Goal: Information Seeking & Learning: Learn about a topic

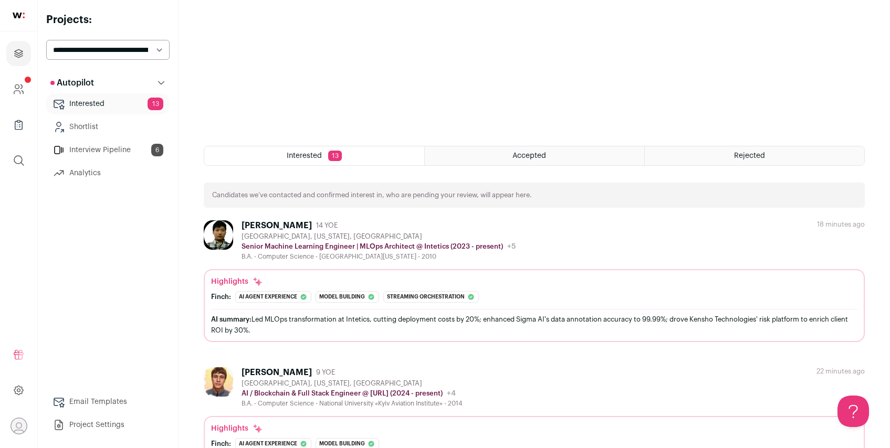
scroll to position [371, 0]
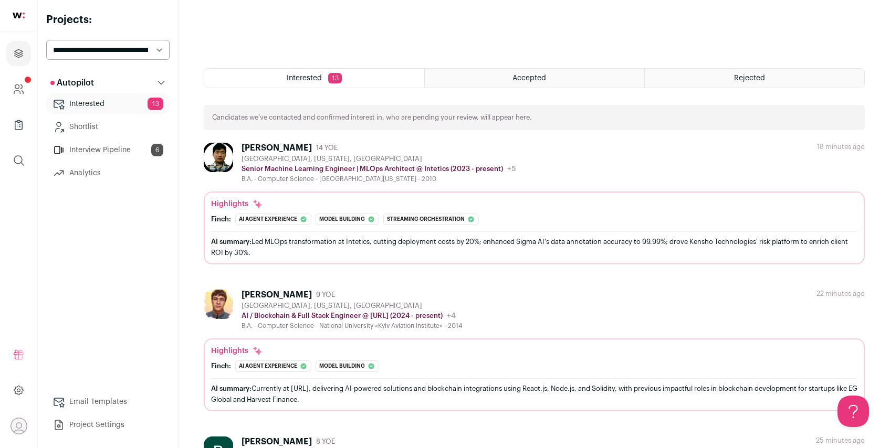
click at [447, 247] on div "AI summary: Led MLOps transformation at Intetics, cutting deployment costs by 2…" at bounding box center [534, 247] width 646 height 22
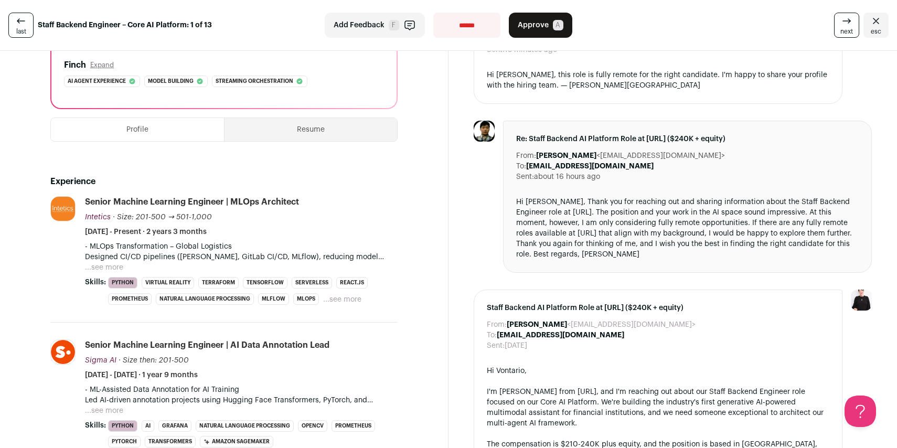
scroll to position [284, 0]
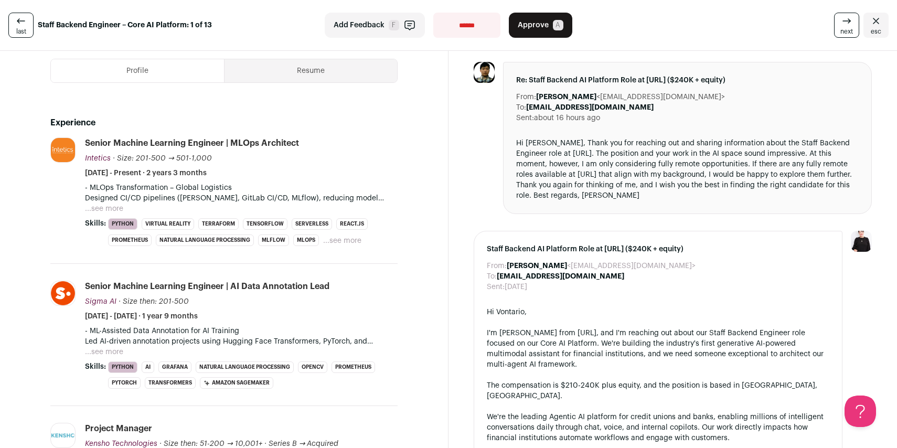
click at [105, 350] on button "...see more" at bounding box center [104, 352] width 38 height 10
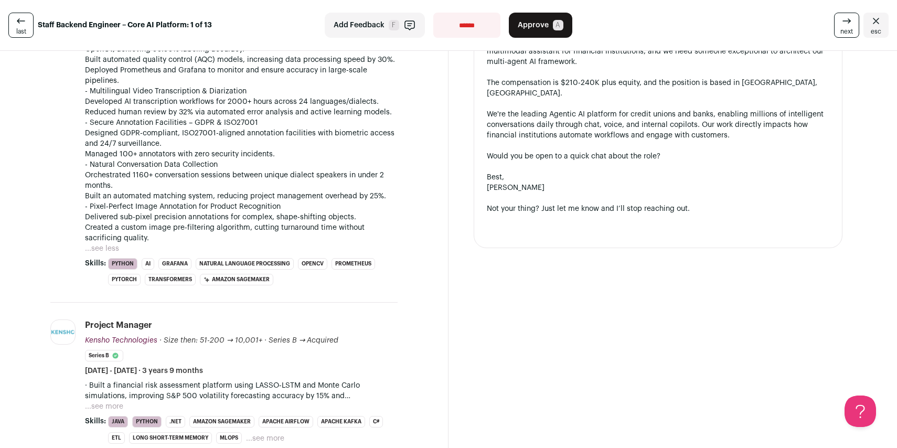
scroll to position [630, 0]
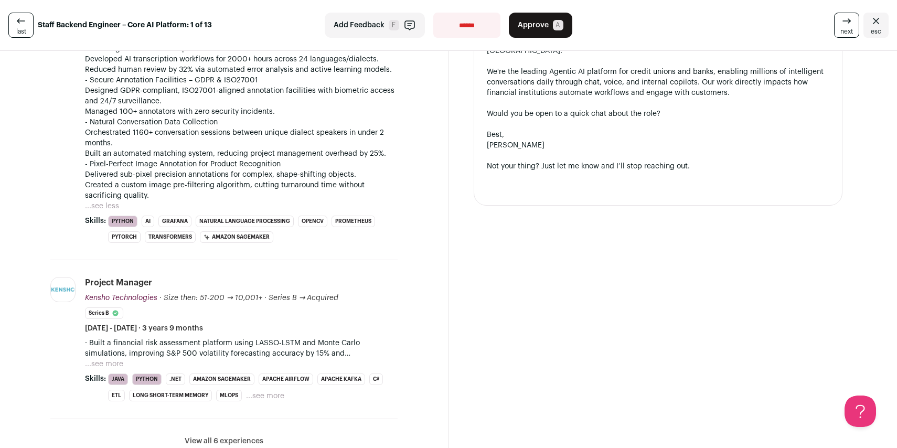
click at [110, 366] on button "...see more" at bounding box center [104, 364] width 38 height 10
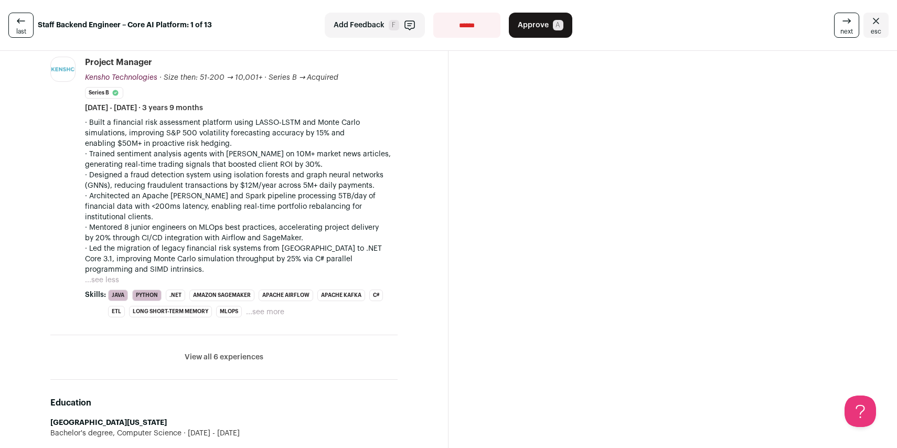
scroll to position [939, 0]
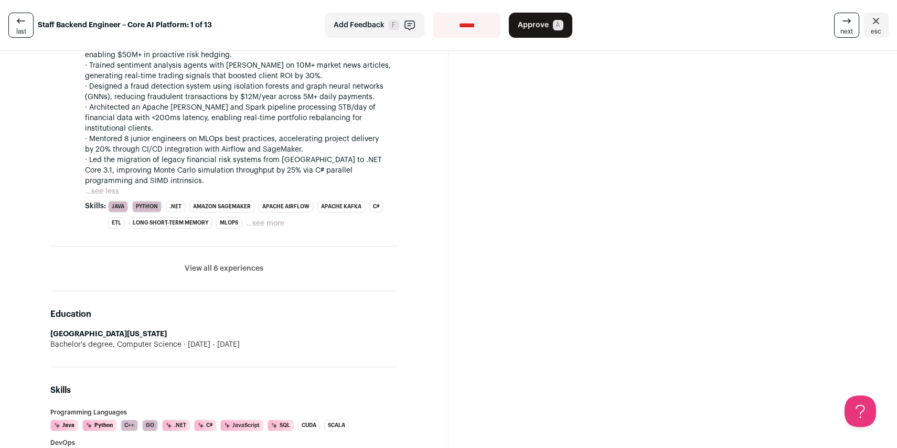
click at [195, 263] on button "View all 6 experiences" at bounding box center [224, 268] width 79 height 10
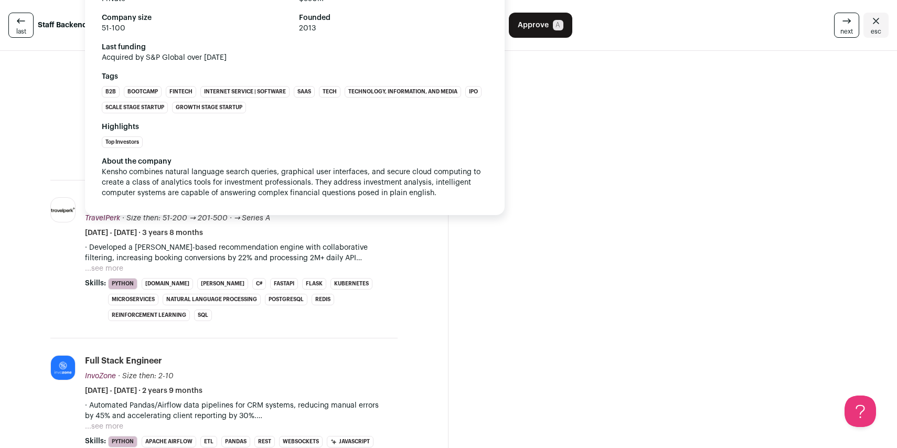
scroll to position [1030, 0]
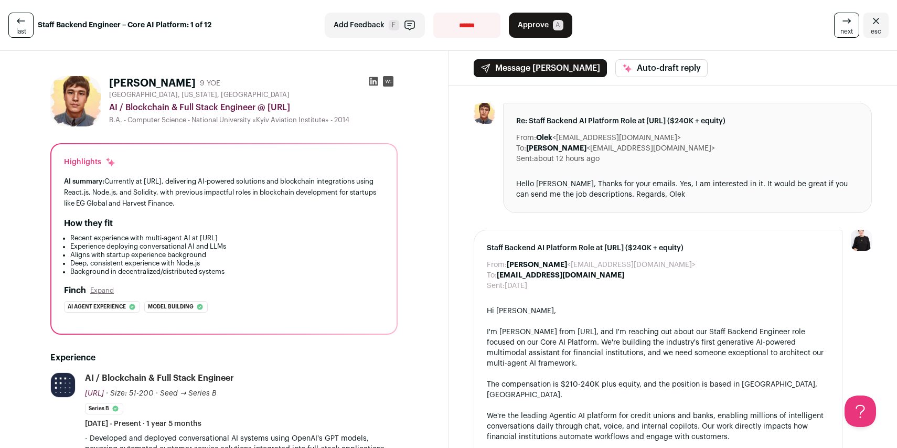
click at [30, 27] on link "last" at bounding box center [20, 25] width 25 height 25
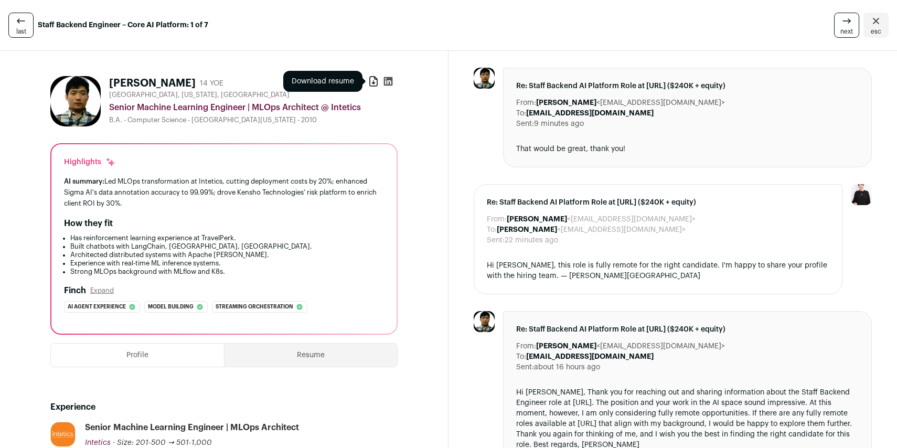
click at [368, 80] on icon at bounding box center [373, 81] width 10 height 10
click at [845, 20] on icon at bounding box center [847, 21] width 13 height 13
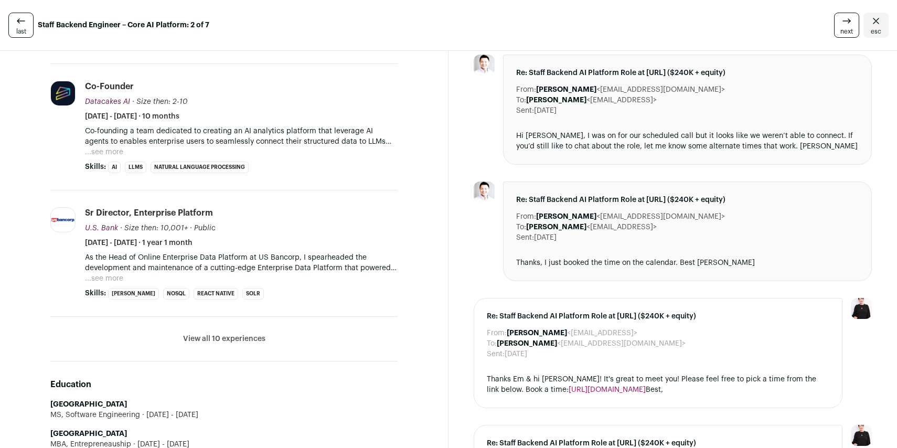
scroll to position [462, 0]
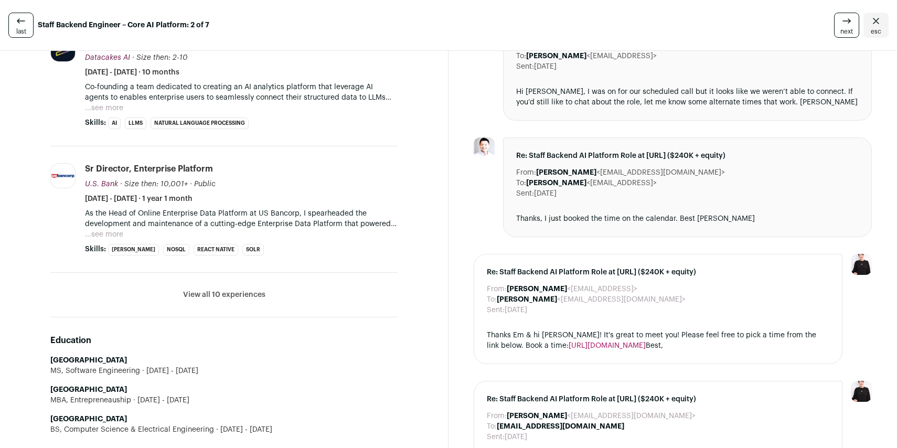
click at [215, 293] on button "View all 10 experiences" at bounding box center [224, 295] width 82 height 10
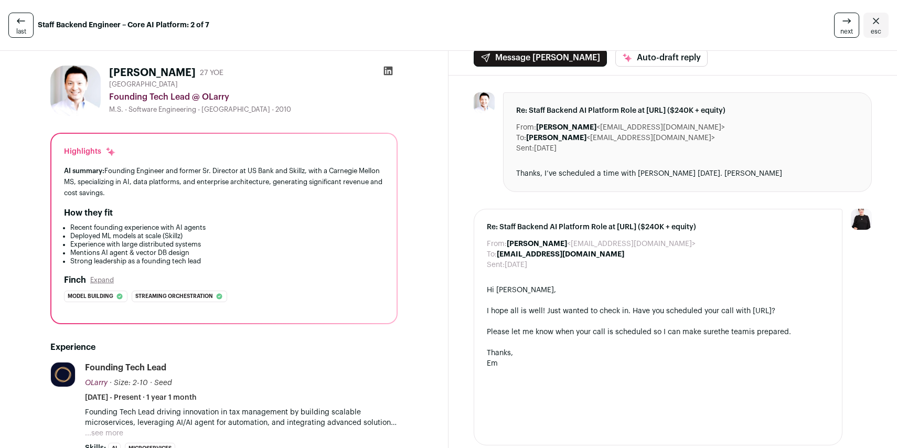
scroll to position [0, 0]
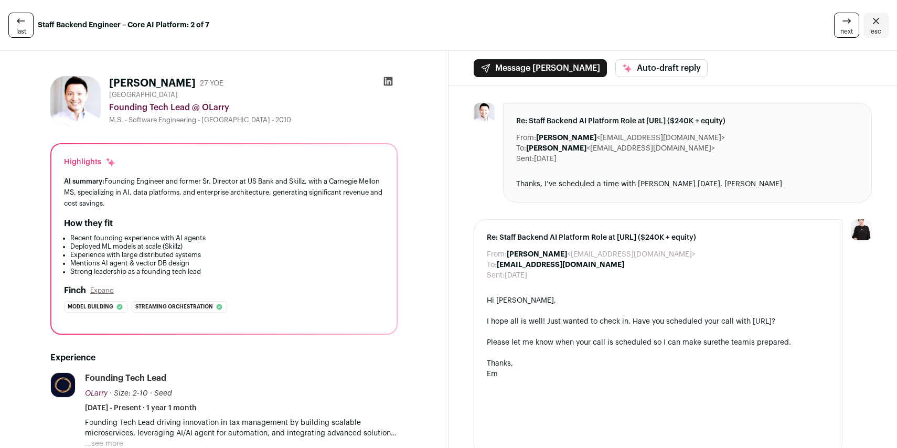
click at [841, 24] on icon at bounding box center [847, 21] width 13 height 13
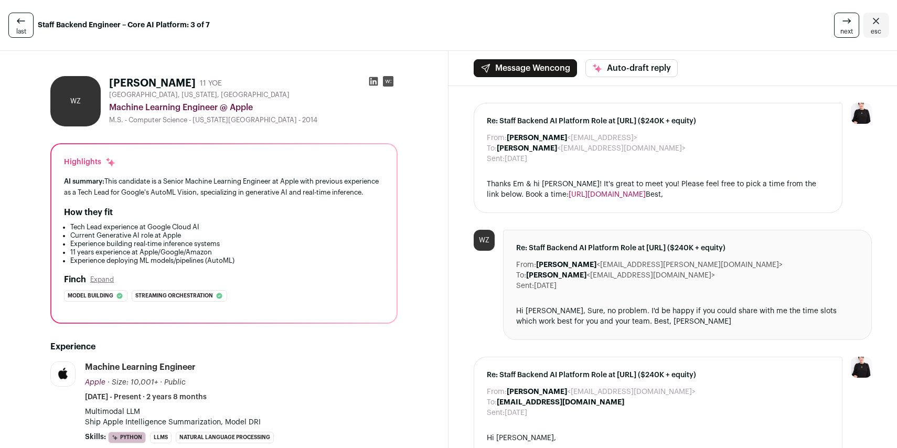
click at [841, 24] on icon at bounding box center [847, 21] width 13 height 13
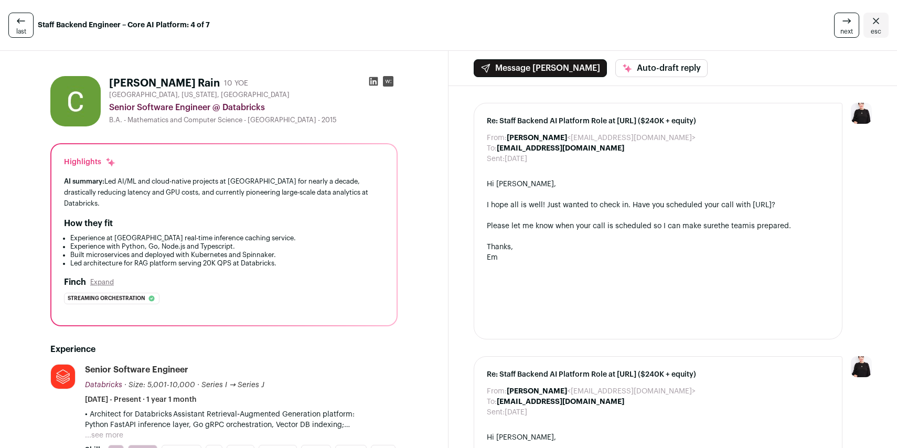
click at [841, 25] on icon at bounding box center [847, 21] width 13 height 13
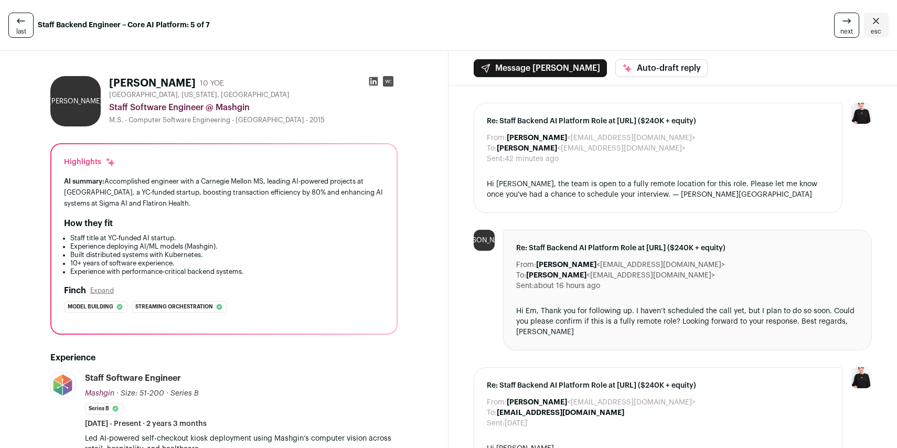
click at [841, 25] on icon at bounding box center [847, 21] width 13 height 13
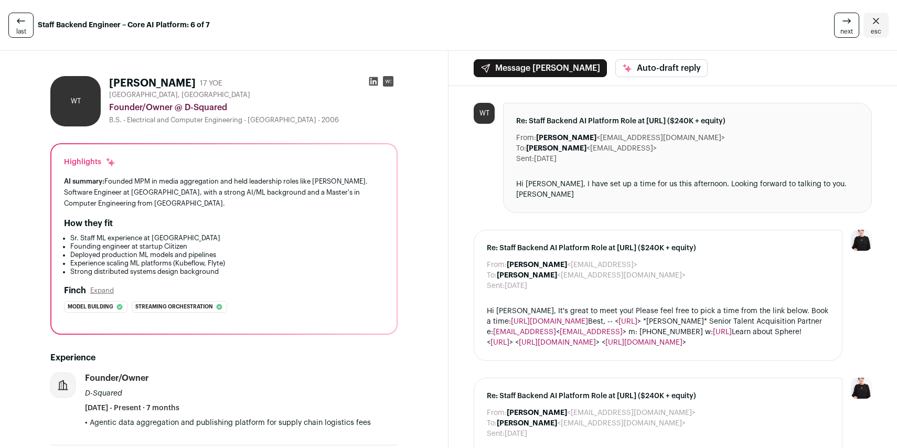
click at [841, 25] on icon at bounding box center [847, 21] width 13 height 13
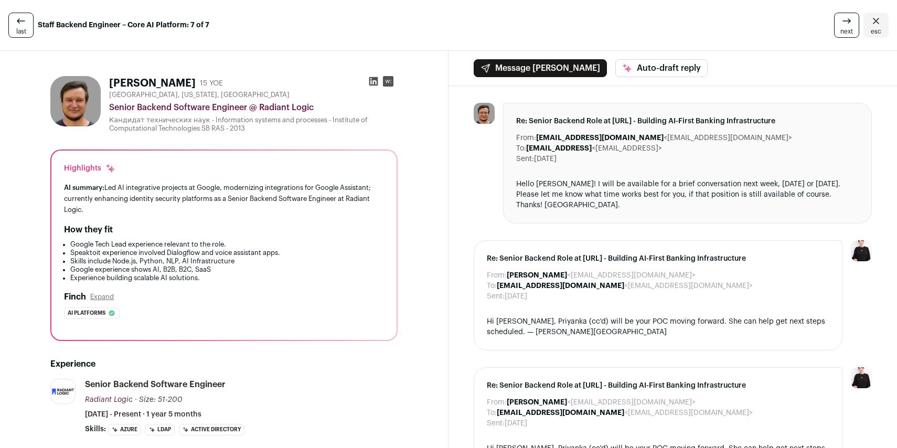
click at [841, 25] on icon at bounding box center [847, 21] width 13 height 13
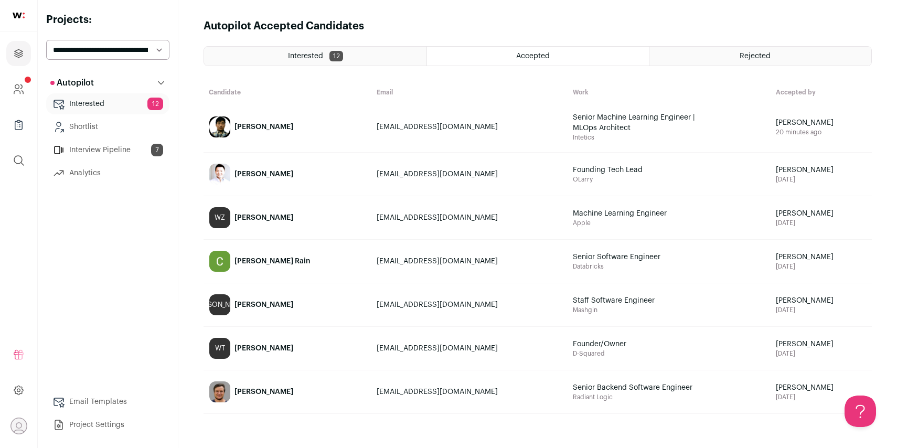
click at [301, 53] on span "Interested" at bounding box center [305, 55] width 35 height 7
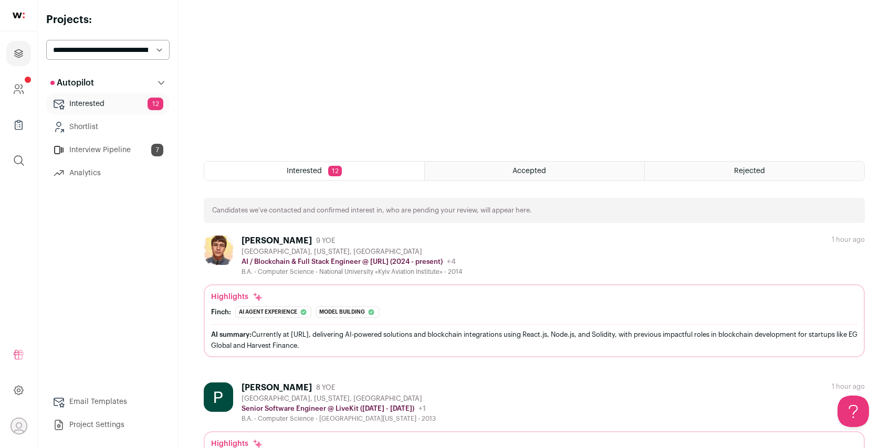
scroll to position [300, 0]
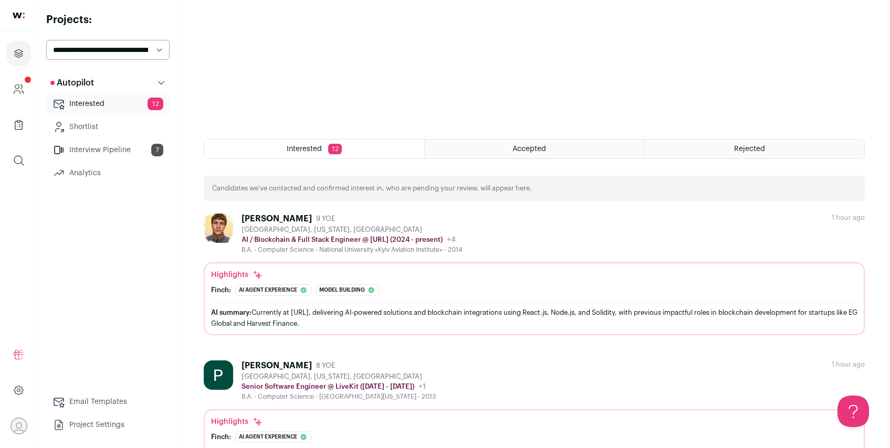
click at [452, 318] on div "AI summary: Currently at Fetch.ai, delivering AI-powered solutions and blockcha…" at bounding box center [534, 318] width 646 height 22
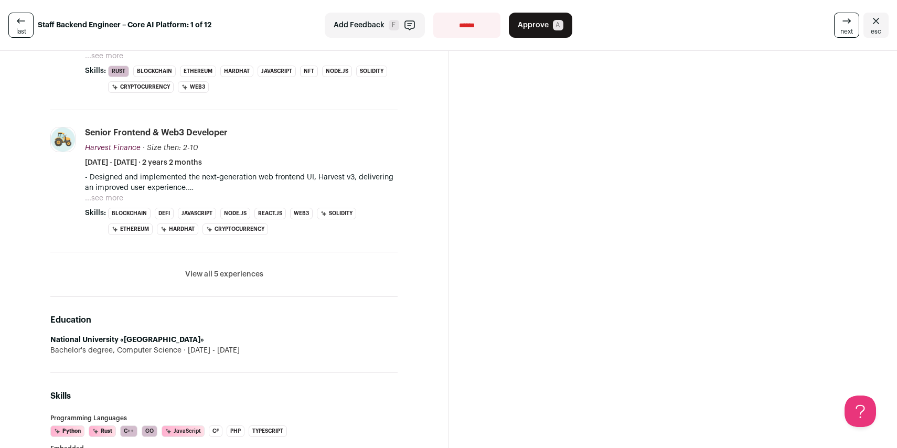
scroll to position [536, 0]
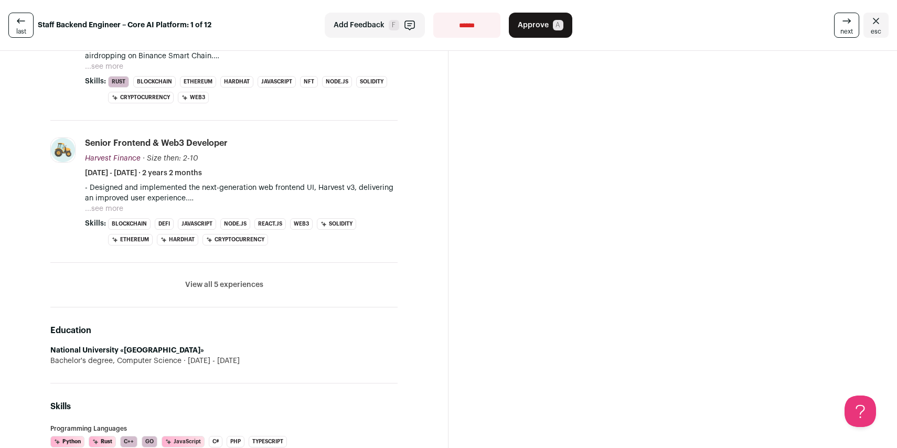
click at [234, 284] on button "View all 5 experiences" at bounding box center [224, 285] width 78 height 10
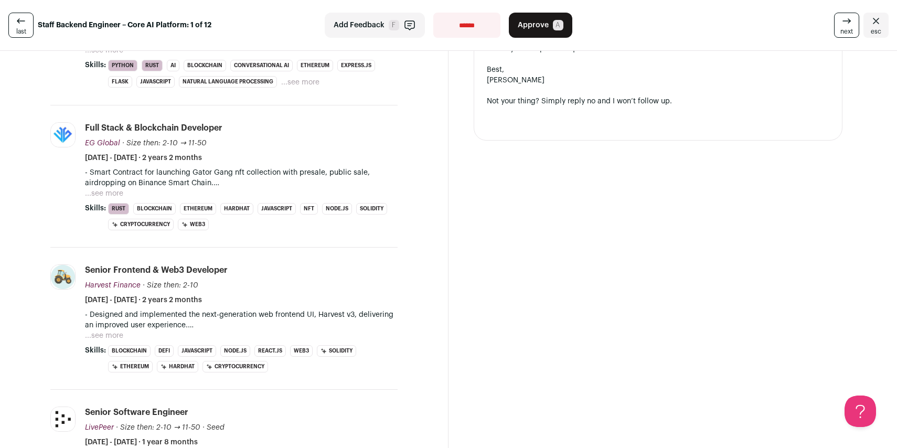
scroll to position [174, 0]
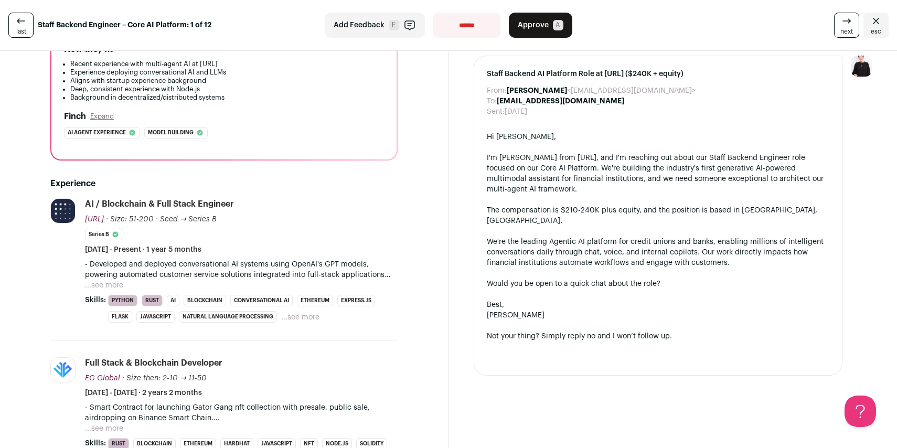
click at [108, 283] on button "...see more" at bounding box center [104, 285] width 38 height 10
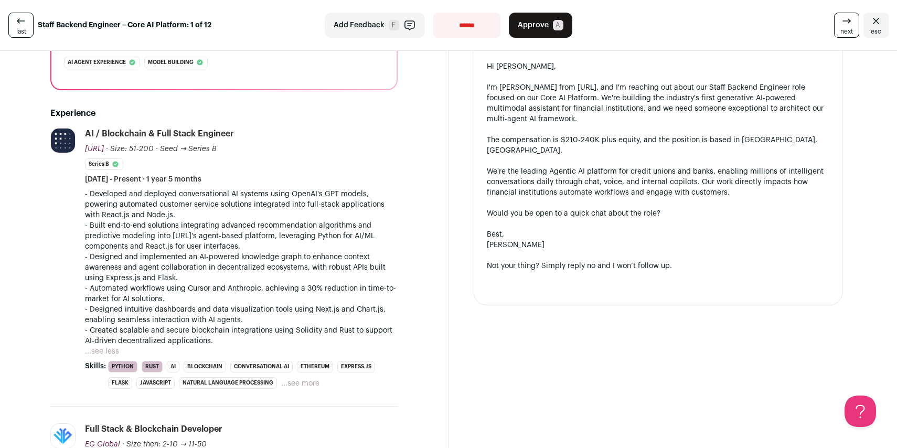
scroll to position [263, 0]
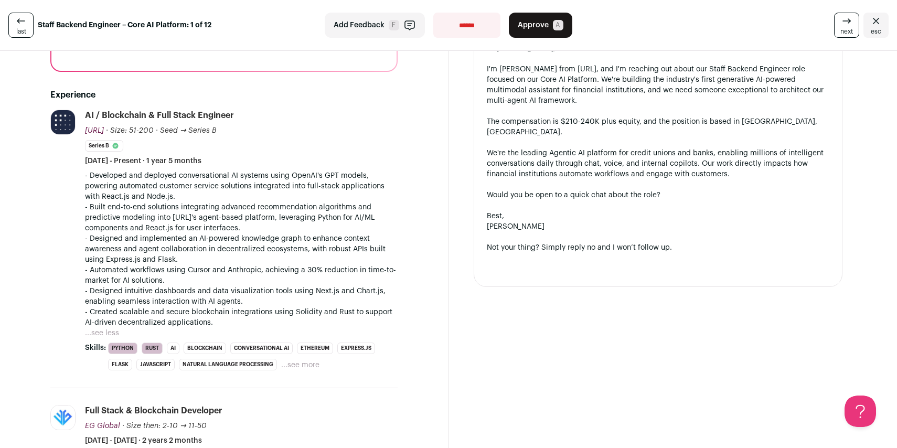
click at [110, 332] on button "...see less" at bounding box center [102, 333] width 34 height 10
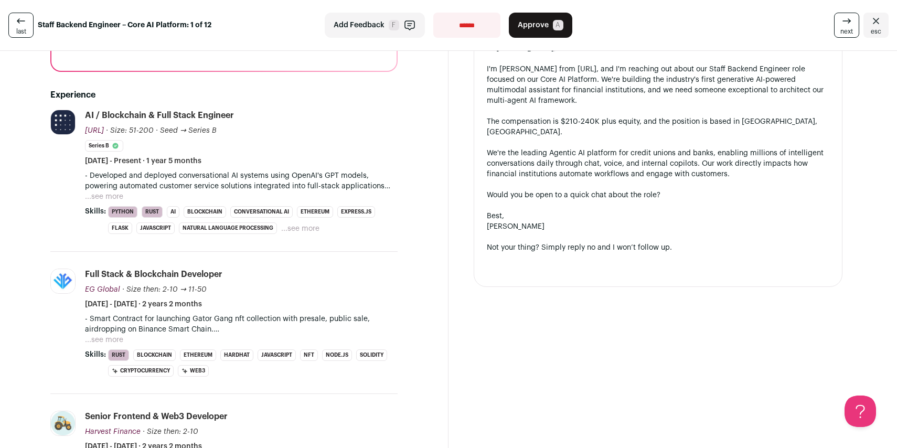
scroll to position [0, 0]
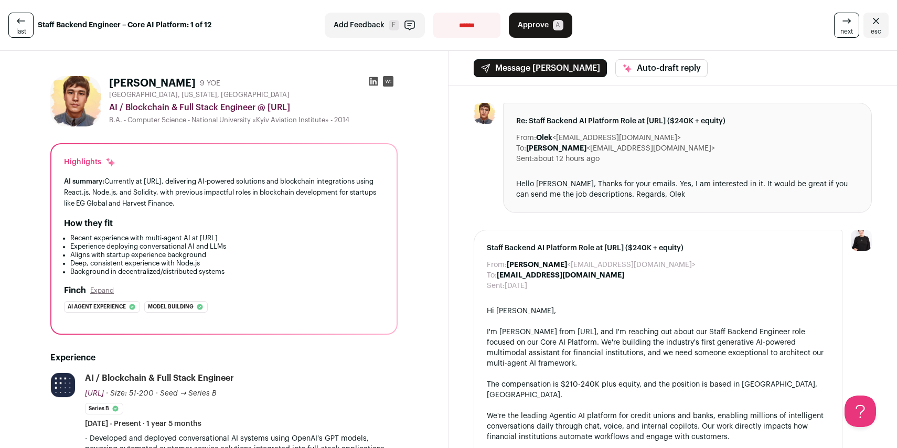
click at [369, 80] on icon at bounding box center [373, 81] width 9 height 9
click at [468, 28] on select "**********" at bounding box center [466, 25] width 67 height 25
select select "**********"
click at [433, 13] on select "**********" at bounding box center [466, 25] width 67 height 25
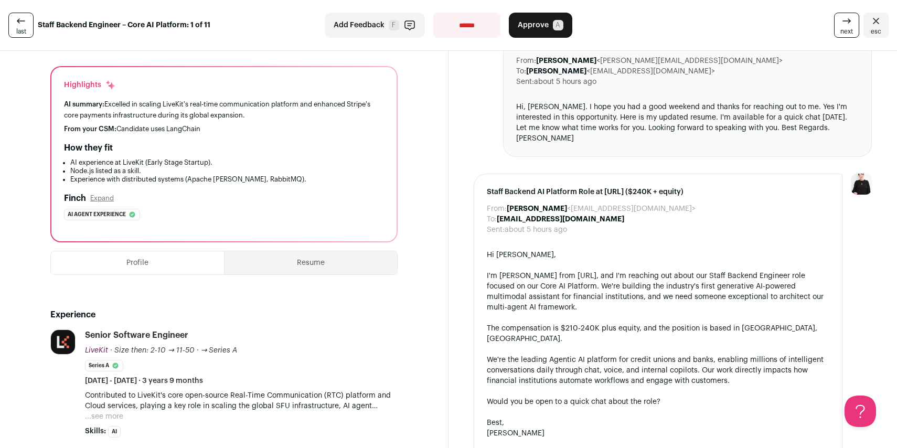
scroll to position [187, 0]
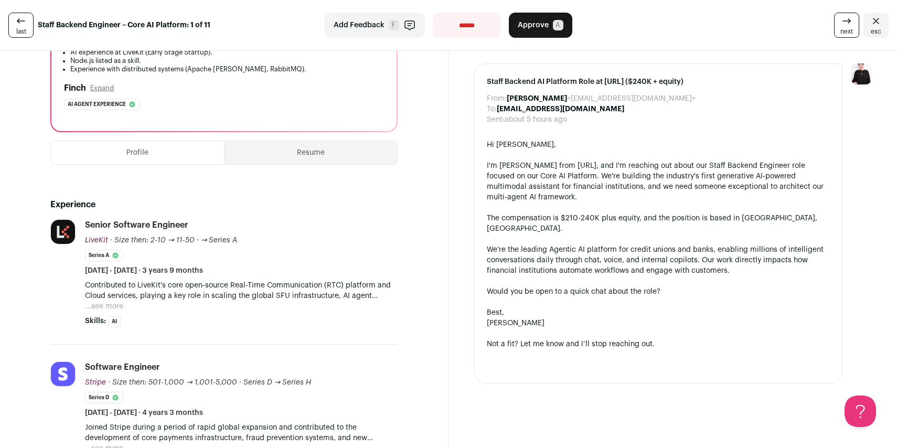
click at [112, 304] on button "...see more" at bounding box center [104, 306] width 38 height 10
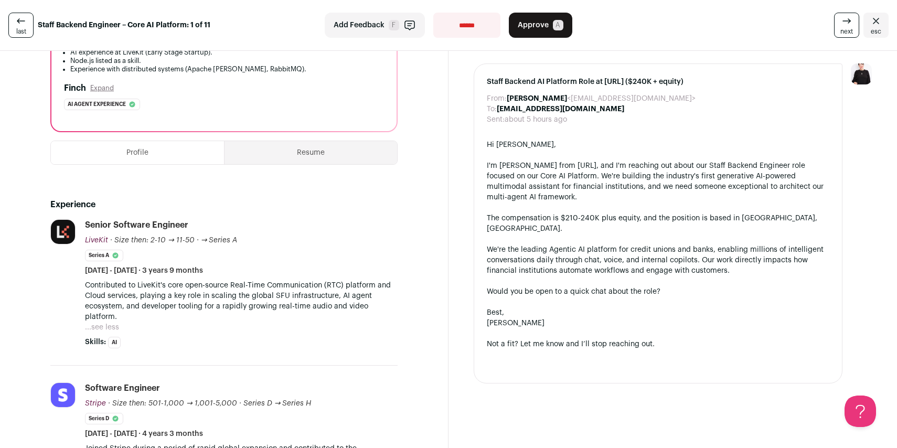
scroll to position [325, 0]
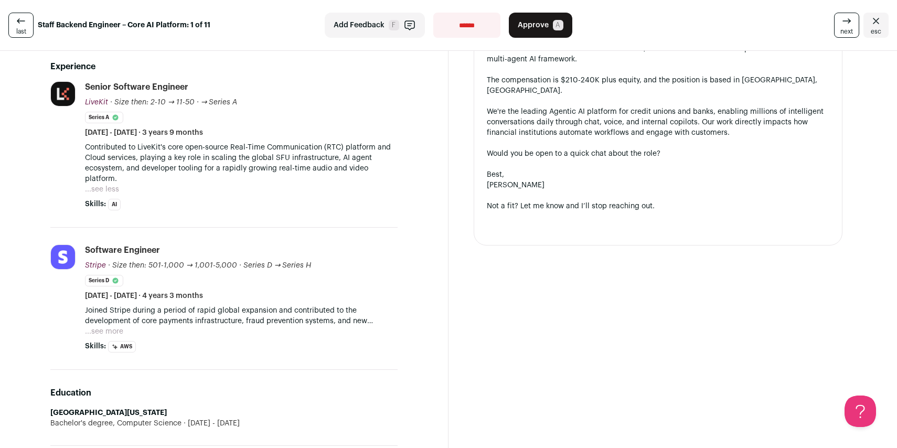
click at [116, 330] on button "...see more" at bounding box center [104, 331] width 38 height 10
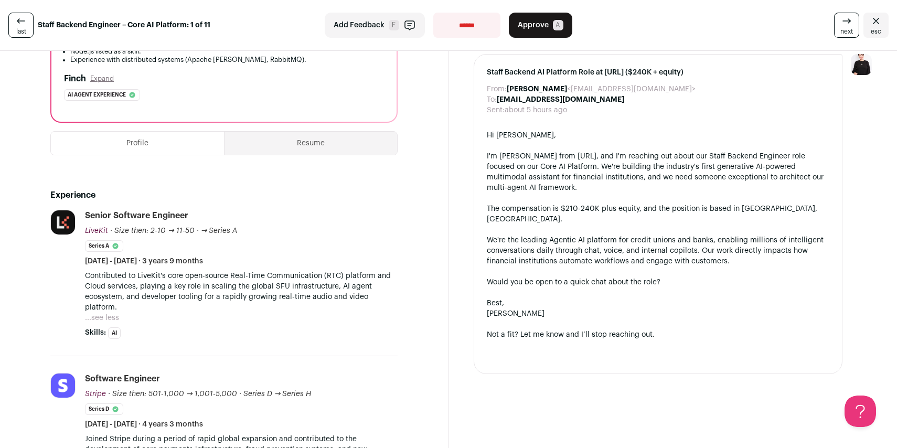
scroll to position [135, 0]
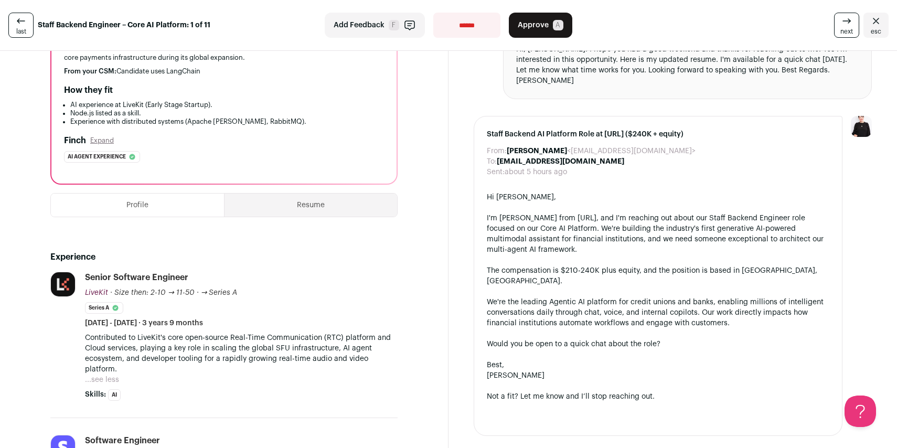
click at [315, 208] on button "Resume" at bounding box center [311, 205] width 173 height 23
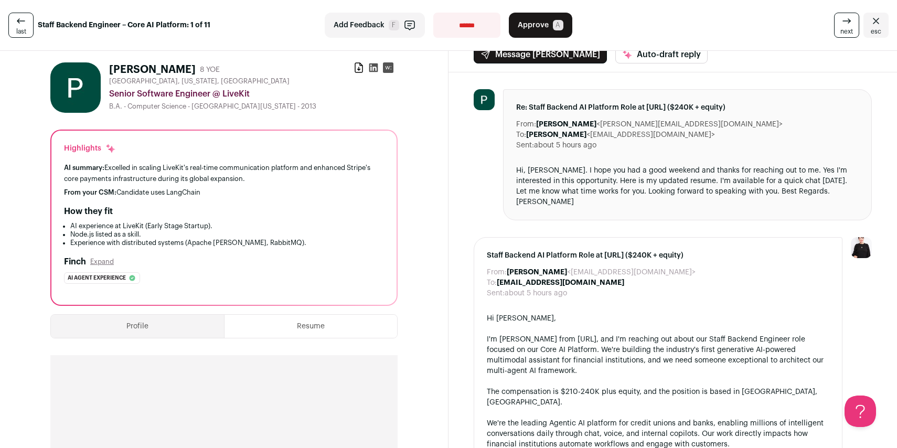
scroll to position [0, 0]
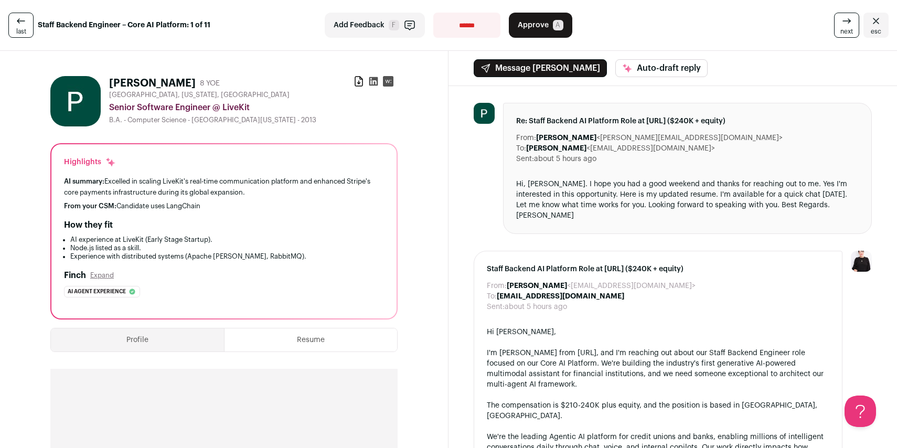
click at [463, 26] on select "**********" at bounding box center [466, 25] width 67 height 25
select select "**********"
click at [433, 13] on select "**********" at bounding box center [466, 25] width 67 height 25
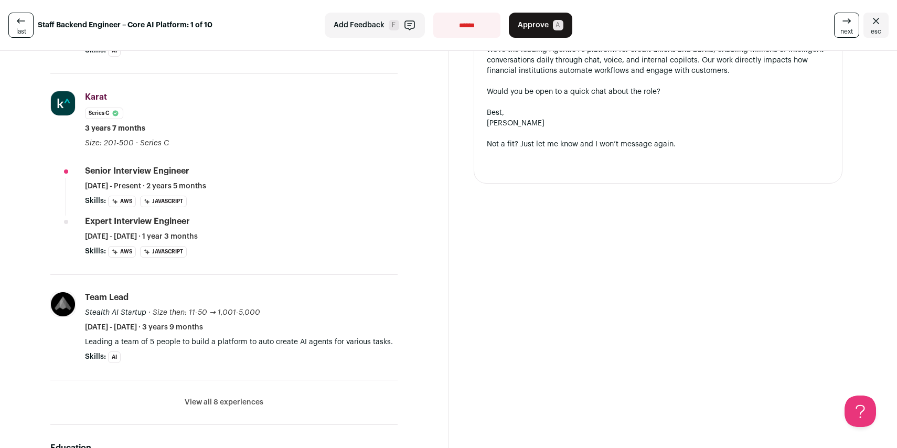
scroll to position [433, 0]
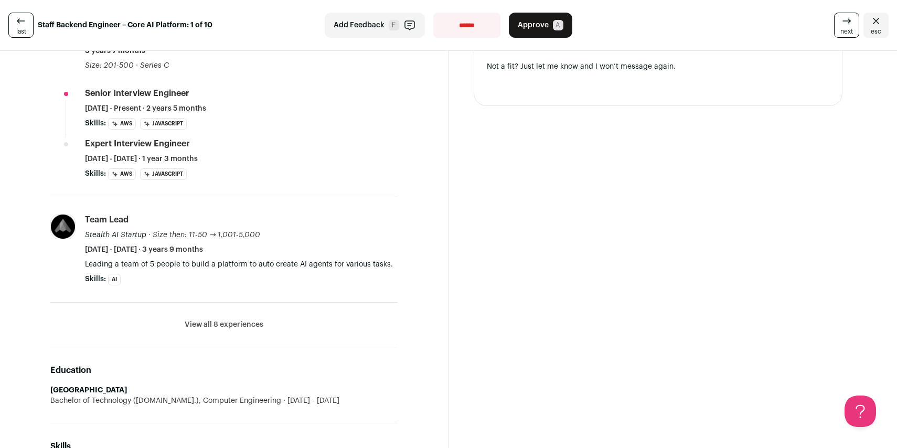
click at [222, 327] on button "View all 8 experiences" at bounding box center [224, 325] width 79 height 10
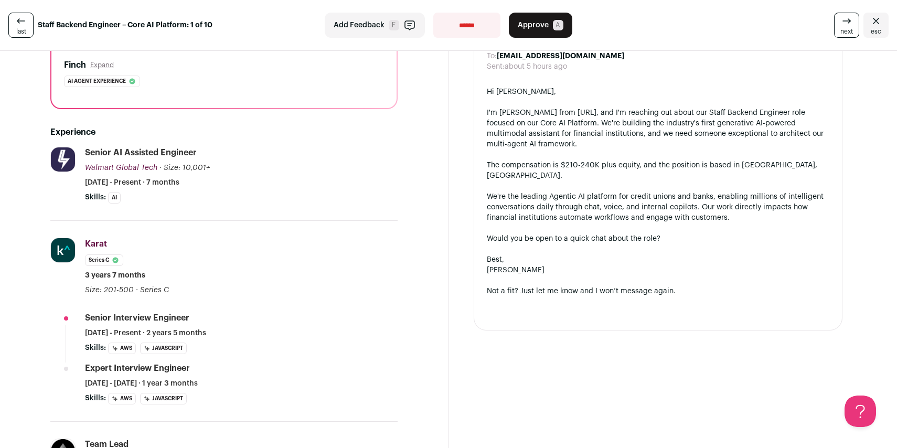
scroll to position [0, 0]
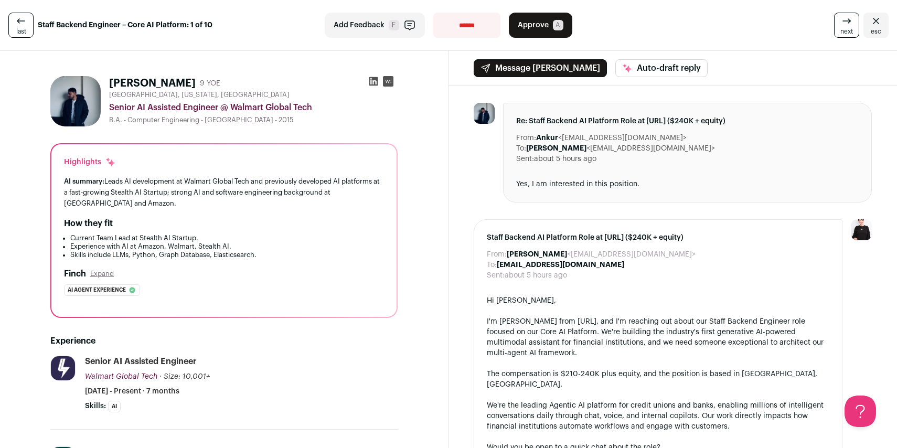
click at [369, 81] on icon at bounding box center [373, 81] width 9 height 9
click at [464, 25] on select "**********" at bounding box center [466, 25] width 67 height 25
select select "**********"
click at [433, 13] on select "**********" at bounding box center [466, 25] width 67 height 25
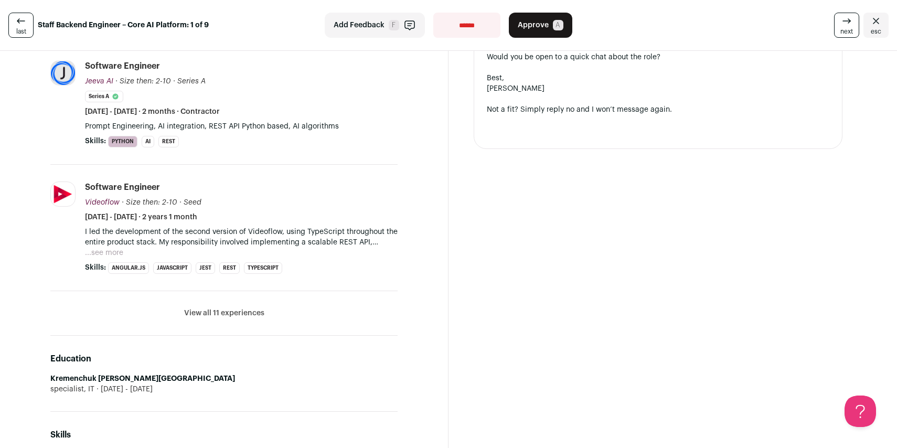
scroll to position [472, 0]
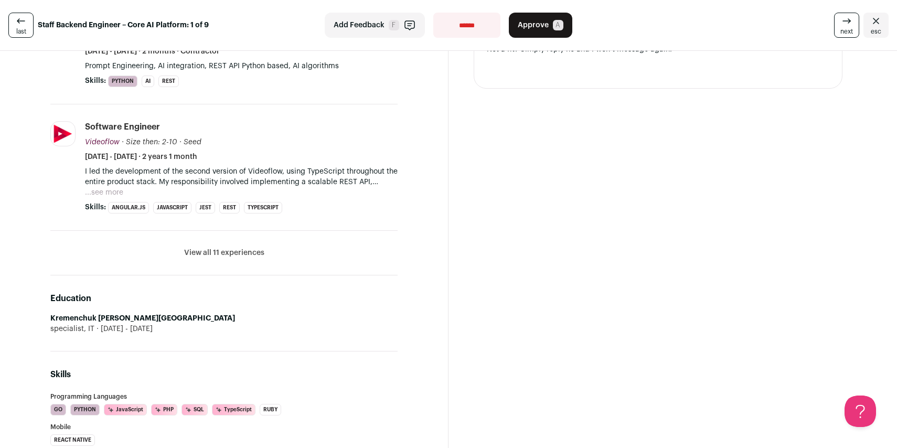
click at [233, 252] on button "View all 11 experiences" at bounding box center [224, 253] width 80 height 10
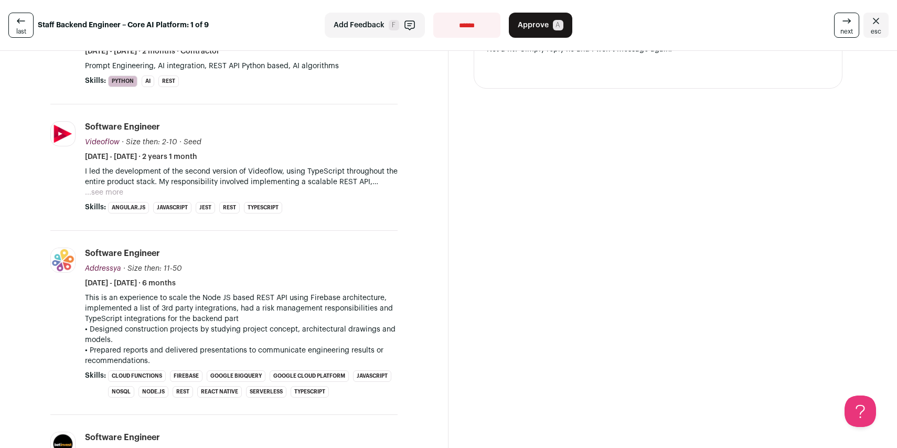
click at [119, 196] on button "...see more" at bounding box center [104, 192] width 38 height 10
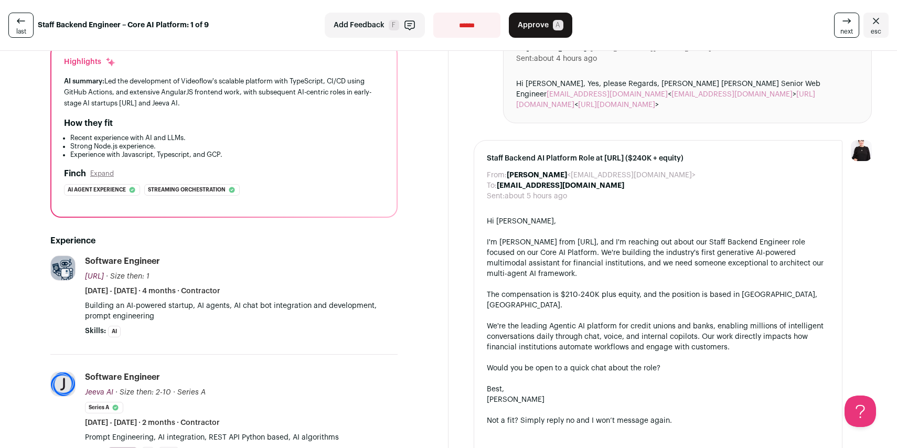
scroll to position [0, 0]
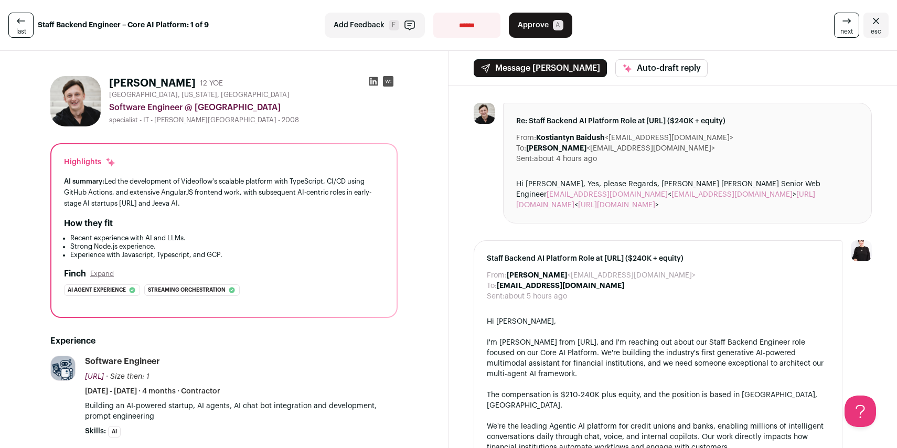
click at [449, 25] on select "**********" at bounding box center [466, 25] width 67 height 25
select select "**********"
click at [433, 13] on select "**********" at bounding box center [466, 25] width 67 height 25
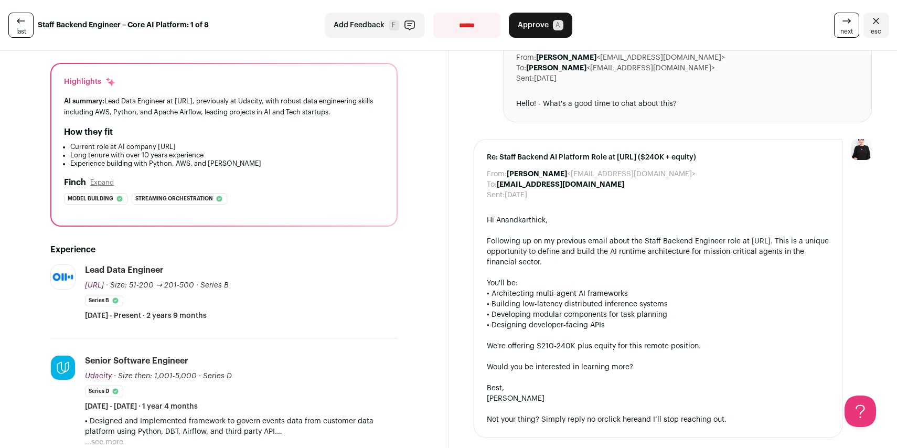
scroll to position [175, 0]
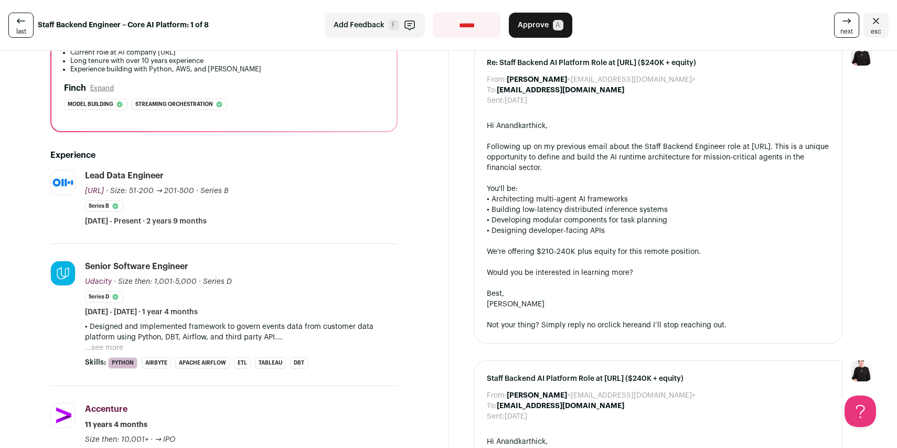
click at [111, 352] on button "...see more" at bounding box center [104, 348] width 38 height 10
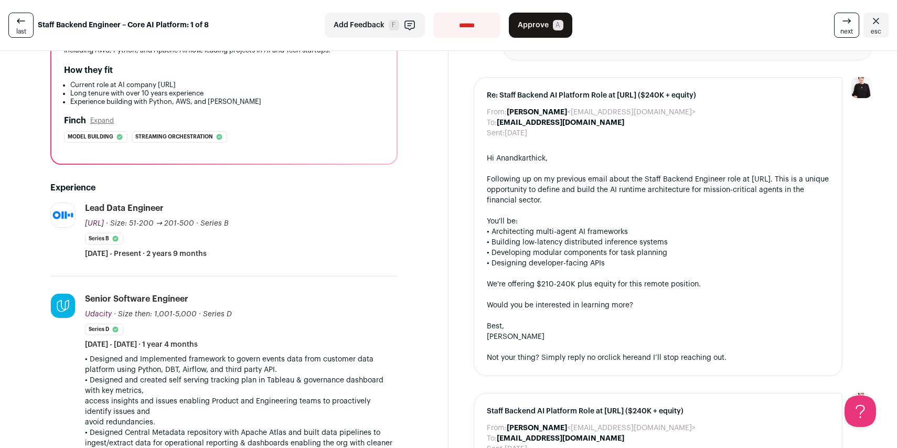
scroll to position [0, 0]
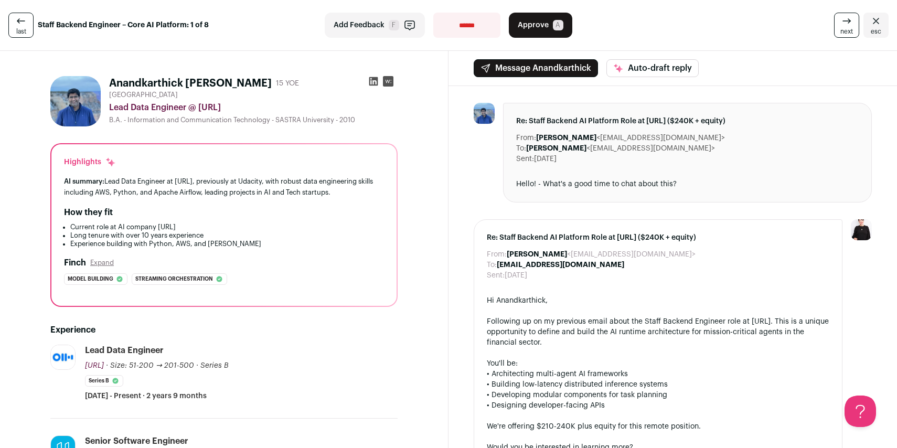
click at [371, 79] on icon at bounding box center [373, 81] width 9 height 9
